Goal: Book appointment/travel/reservation

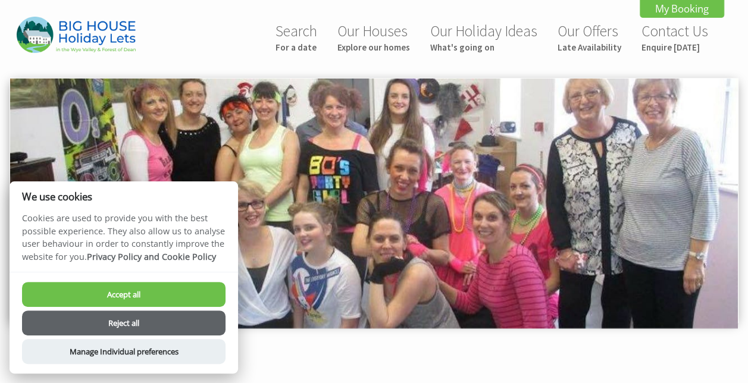
click at [136, 322] on button "Reject all" at bounding box center [123, 323] width 203 height 25
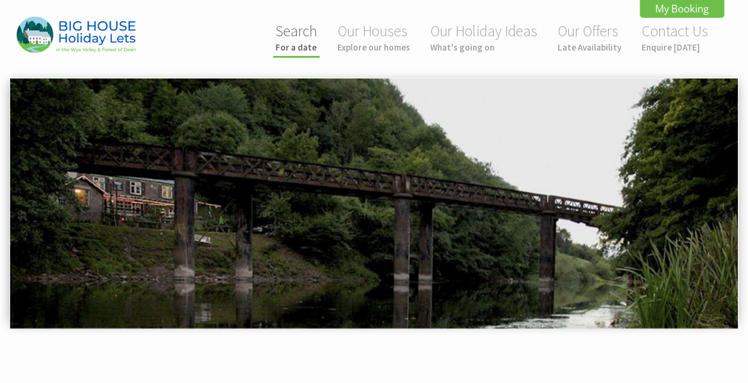
click at [301, 39] on link "Search For a date" at bounding box center [296, 37] width 42 height 32
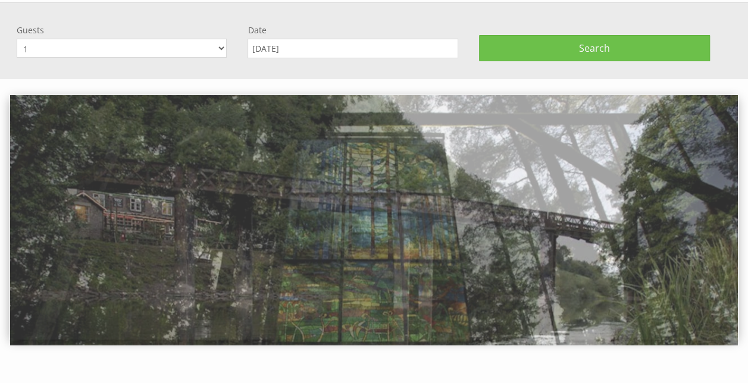
scroll to position [77, 0]
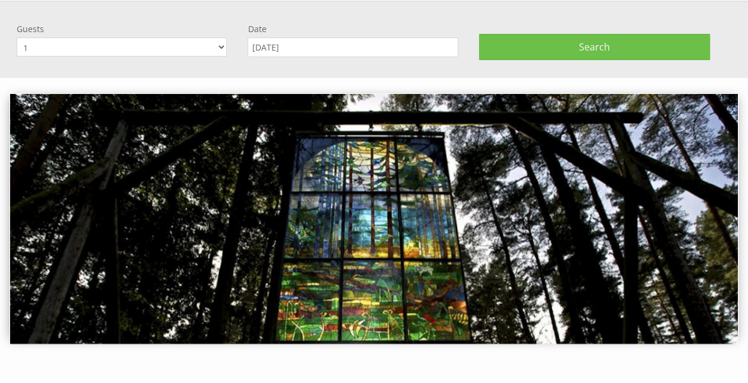
click at [220, 49] on select "1 2 3 4 5 6 7 8 9 10 11 12 13 14 15 16 17 18 19 20 21 22 23 24 25 26 27 28 29 3…" at bounding box center [122, 46] width 210 height 19
select select "16"
click at [17, 37] on select "1 2 3 4 5 6 7 8 9 10 11 12 13 14 15 16 17 18 19 20 21 22 23 24 25 26 27 28 29 3…" at bounding box center [122, 46] width 210 height 19
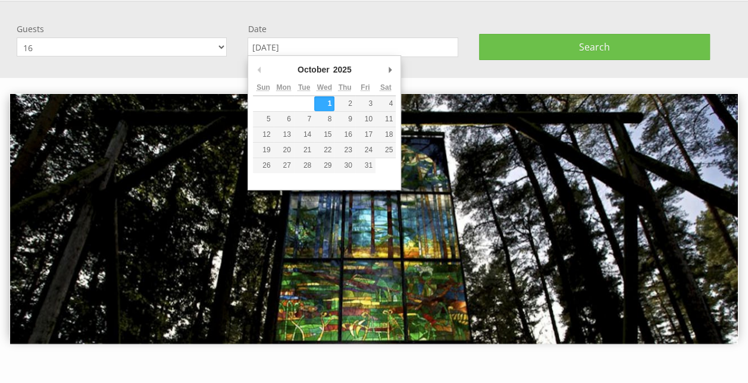
click at [341, 50] on input "[DATE]" at bounding box center [352, 47] width 210 height 20
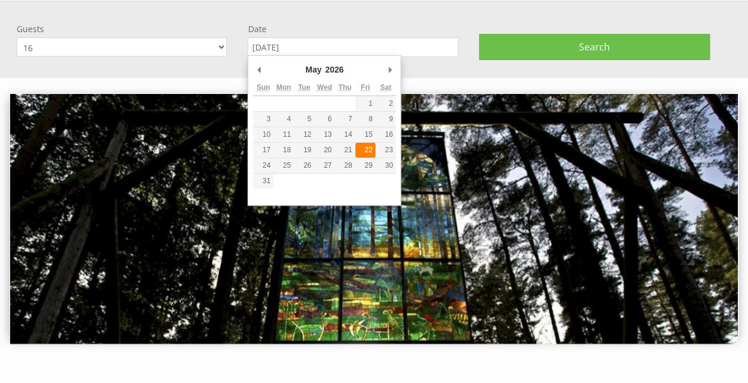
type input "[DATE]"
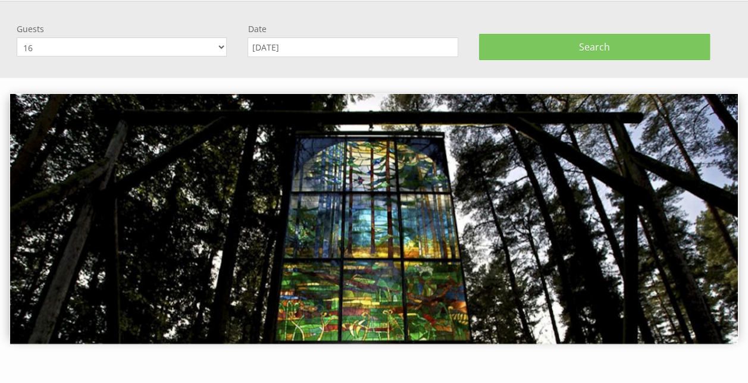
click at [544, 50] on button "Search" at bounding box center [594, 47] width 231 height 26
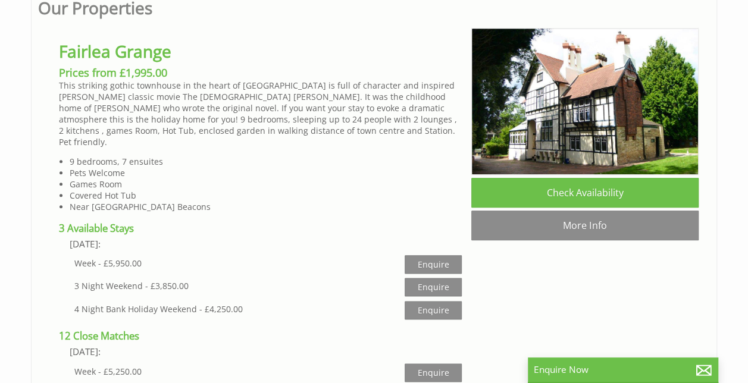
scroll to position [591, 0]
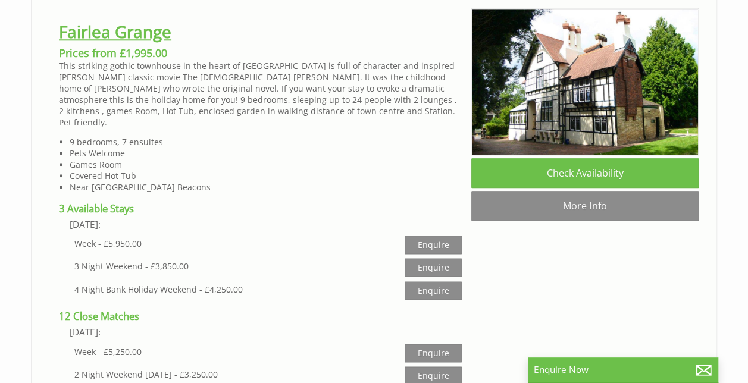
click at [120, 29] on link "Fairlea Grange" at bounding box center [115, 31] width 112 height 23
